Goal: Entertainment & Leisure: Consume media (video, audio)

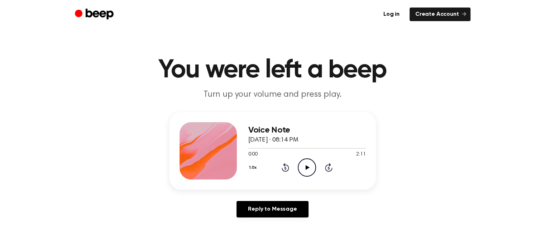
click at [307, 170] on icon "Play Audio" at bounding box center [307, 167] width 18 height 18
click at [252, 165] on button "1.0x" at bounding box center [253, 168] width 11 height 12
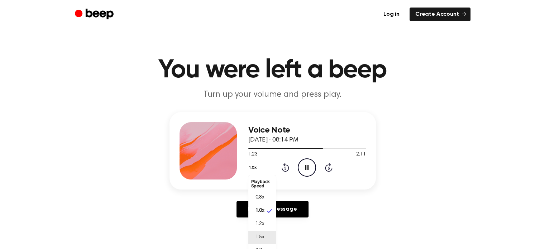
click at [260, 239] on span "1.5x" at bounding box center [259, 238] width 9 height 8
click at [253, 170] on button "1.5x" at bounding box center [253, 168] width 11 height 12
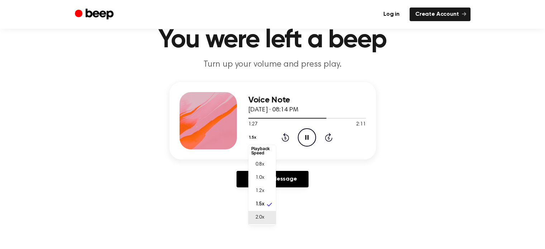
scroll to position [72, 0]
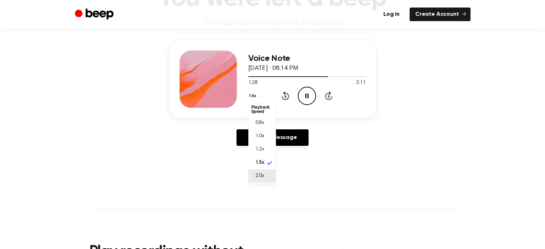
click at [259, 177] on span "2.0x" at bounding box center [259, 176] width 9 height 8
click at [252, 97] on button "2.0x" at bounding box center [254, 96] width 12 height 12
click at [258, 162] on span "1.5x" at bounding box center [259, 164] width 9 height 8
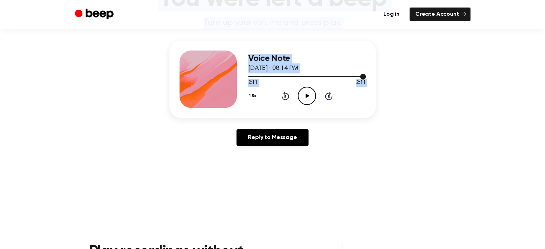
scroll to position [0, 0]
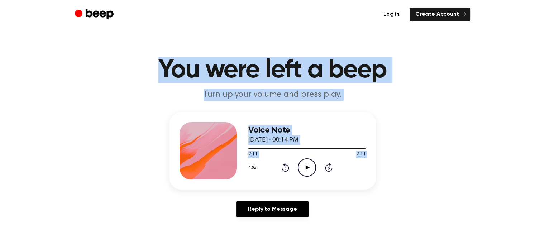
drag, startPoint x: 297, startPoint y: 92, endPoint x: 3, endPoint y: -43, distance: 323.5
